Goal: Information Seeking & Learning: Learn about a topic

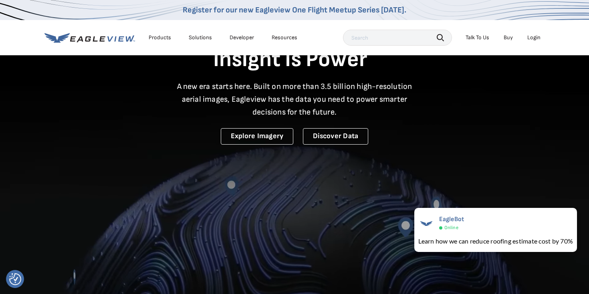
scroll to position [35, 0]
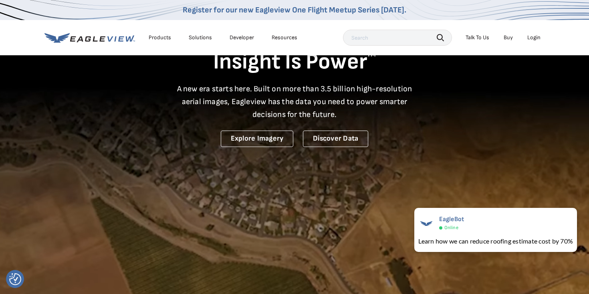
click at [200, 41] on li "Solutions" at bounding box center [200, 38] width 31 height 12
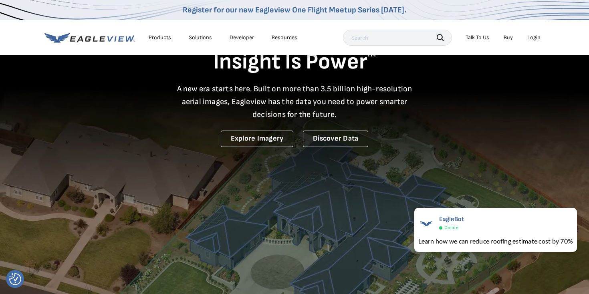
click at [200, 36] on div "Solutions" at bounding box center [200, 37] width 23 height 7
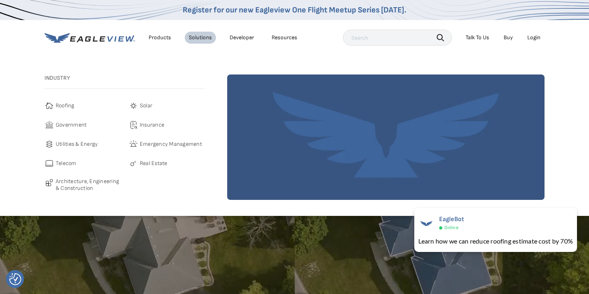
click at [239, 39] on link "Developer" at bounding box center [242, 37] width 24 height 7
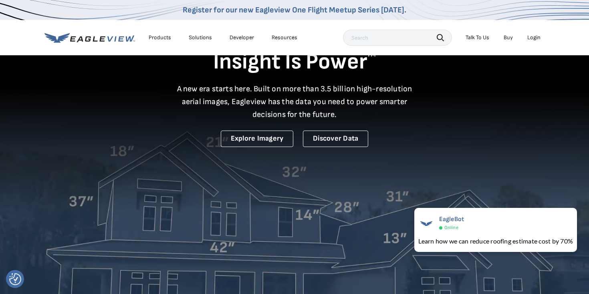
click at [247, 263] on video at bounding box center [294, 169] width 589 height 408
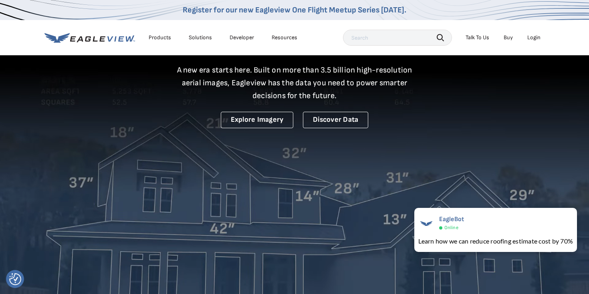
scroll to position [53, 0]
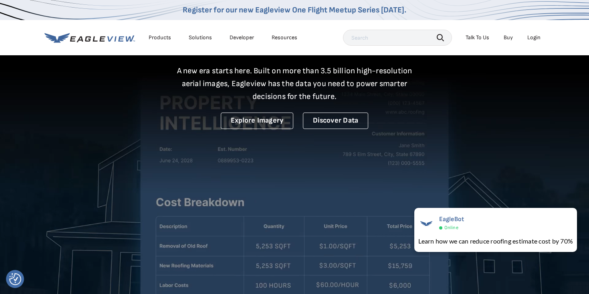
click at [160, 41] on li "Products" at bounding box center [160, 38] width 30 height 12
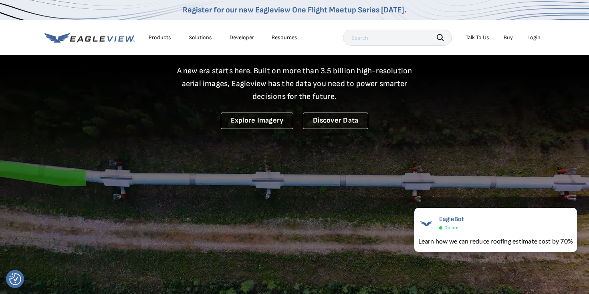
click at [158, 37] on div "Products" at bounding box center [160, 37] width 22 height 7
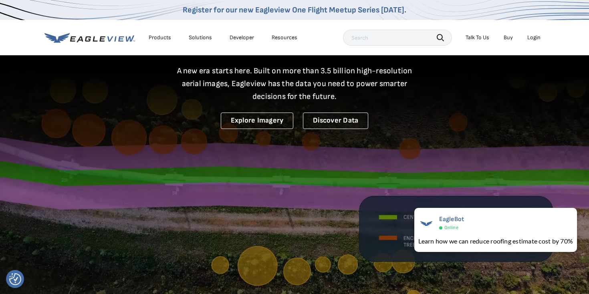
click at [160, 36] on div "Products" at bounding box center [160, 37] width 22 height 7
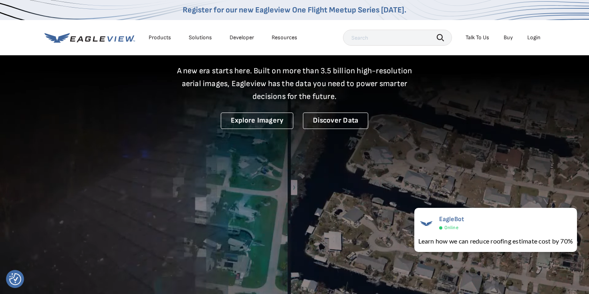
click at [158, 34] on div "Products" at bounding box center [160, 37] width 22 height 7
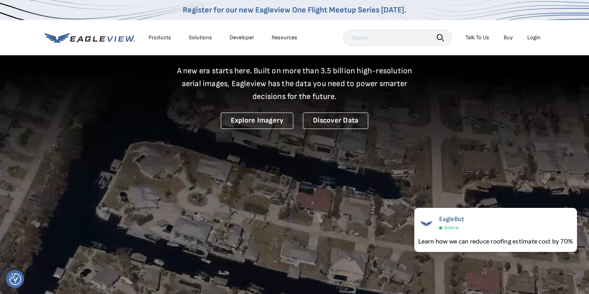
scroll to position [58, 0]
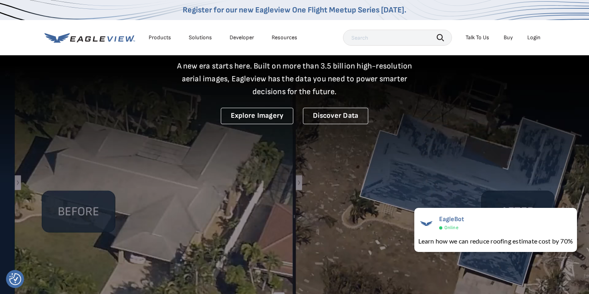
click at [158, 38] on div "Products" at bounding box center [160, 37] width 22 height 7
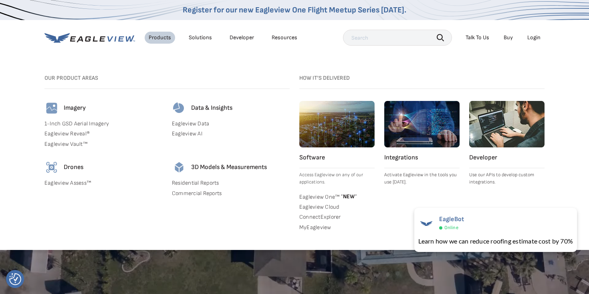
click at [73, 108] on h4 "Imagery" at bounding box center [75, 108] width 22 height 8
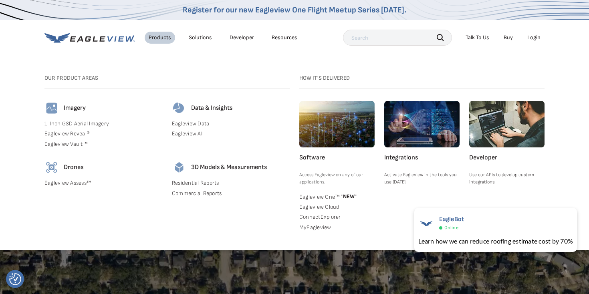
click at [68, 117] on div "Imagery 1-Inch GSD Aerial Imagery Eagleview Reveal® Eagleview Vault™" at bounding box center [103, 126] width 118 height 50
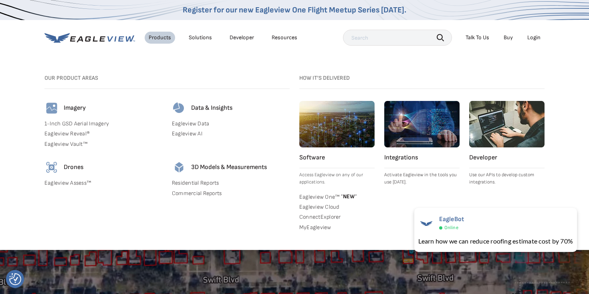
click at [68, 122] on link "1-Inch GSD Aerial Imagery" at bounding box center [103, 123] width 118 height 7
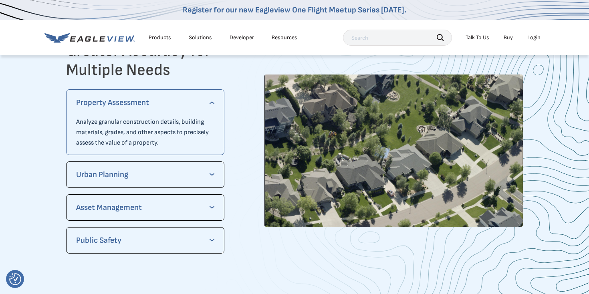
scroll to position [1289, 0]
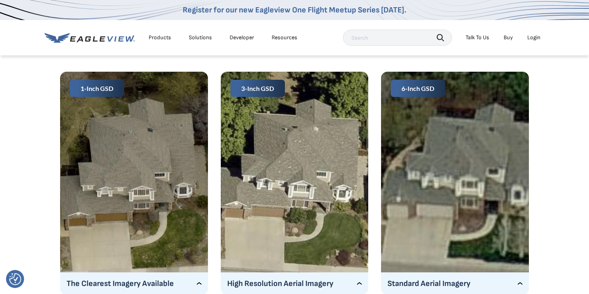
click at [196, 37] on div "Solutions" at bounding box center [200, 37] width 23 height 7
